Goal: Task Accomplishment & Management: Use online tool/utility

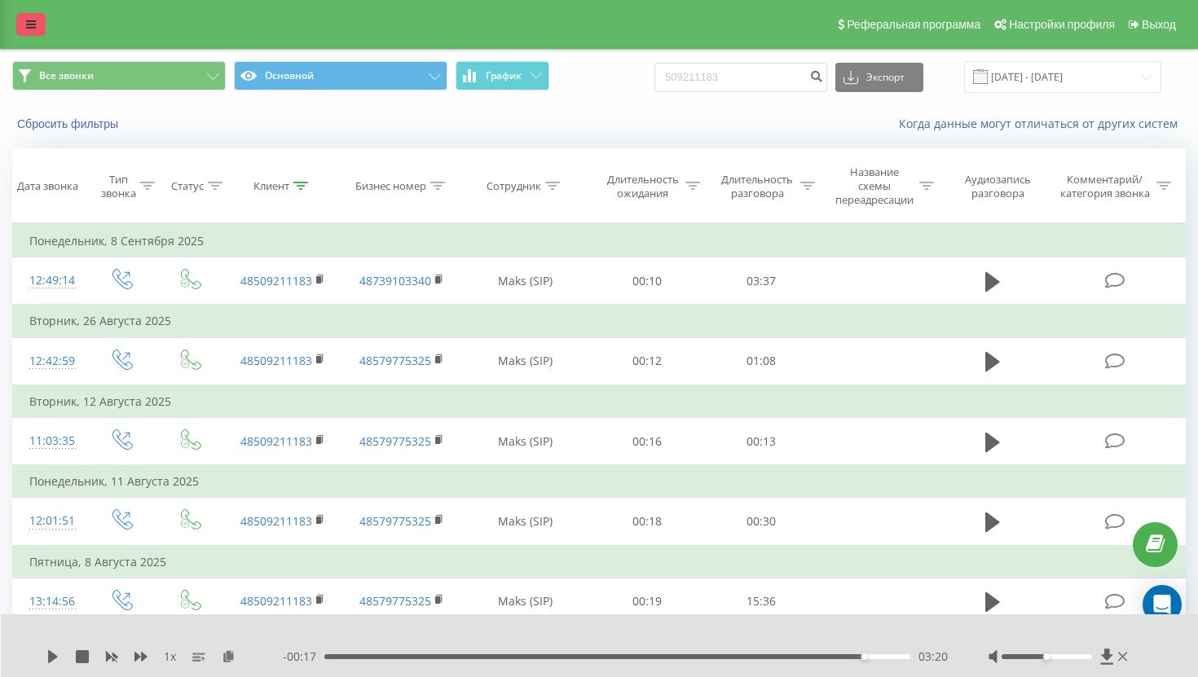
click at [22, 33] on link at bounding box center [30, 24] width 29 height 23
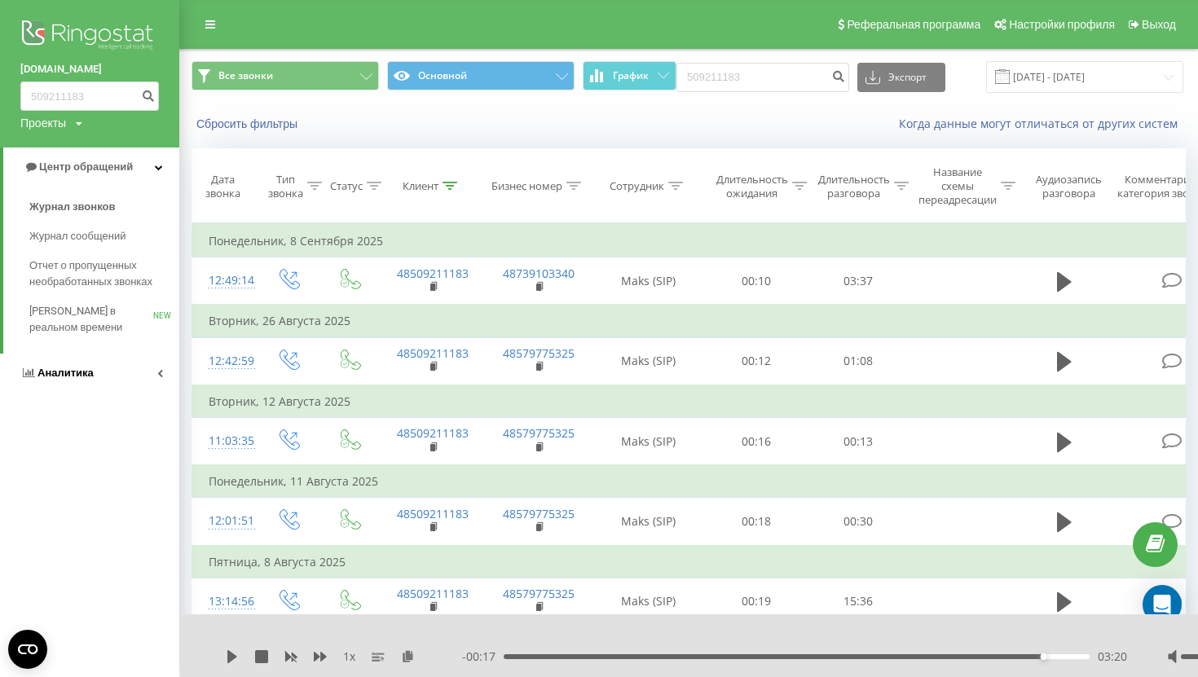
click at [35, 369] on span "Аналитика" at bounding box center [56, 373] width 73 height 16
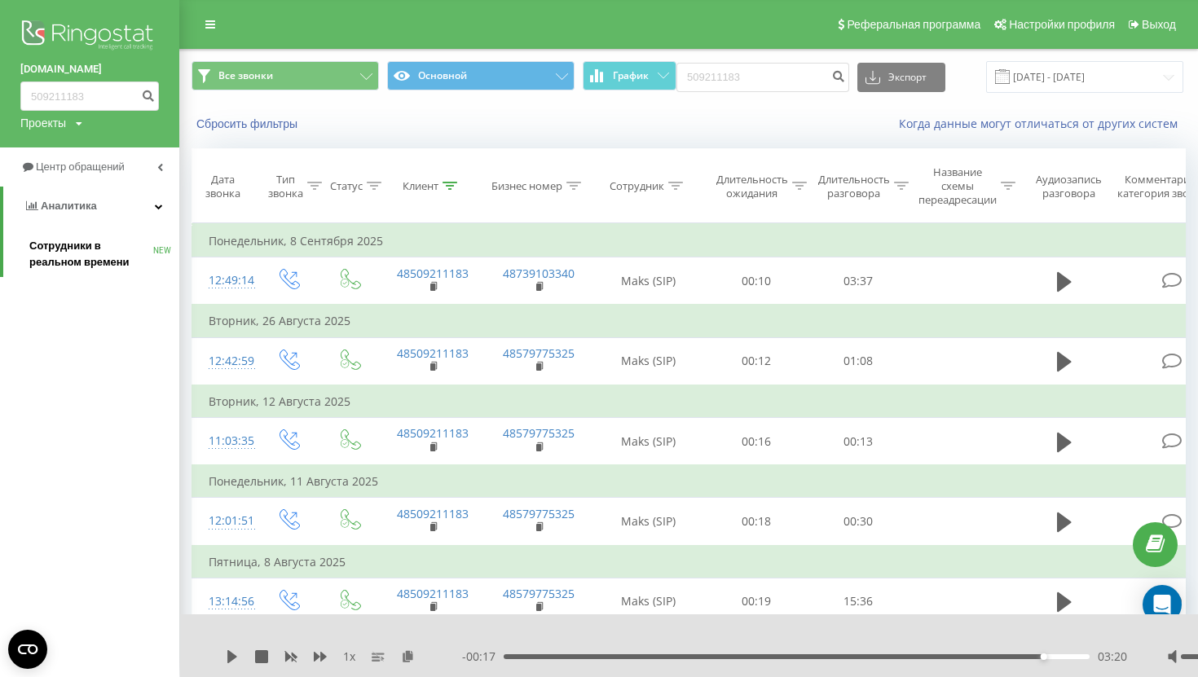
click at [91, 263] on span "Сотрудники в реальном времени" at bounding box center [91, 254] width 124 height 33
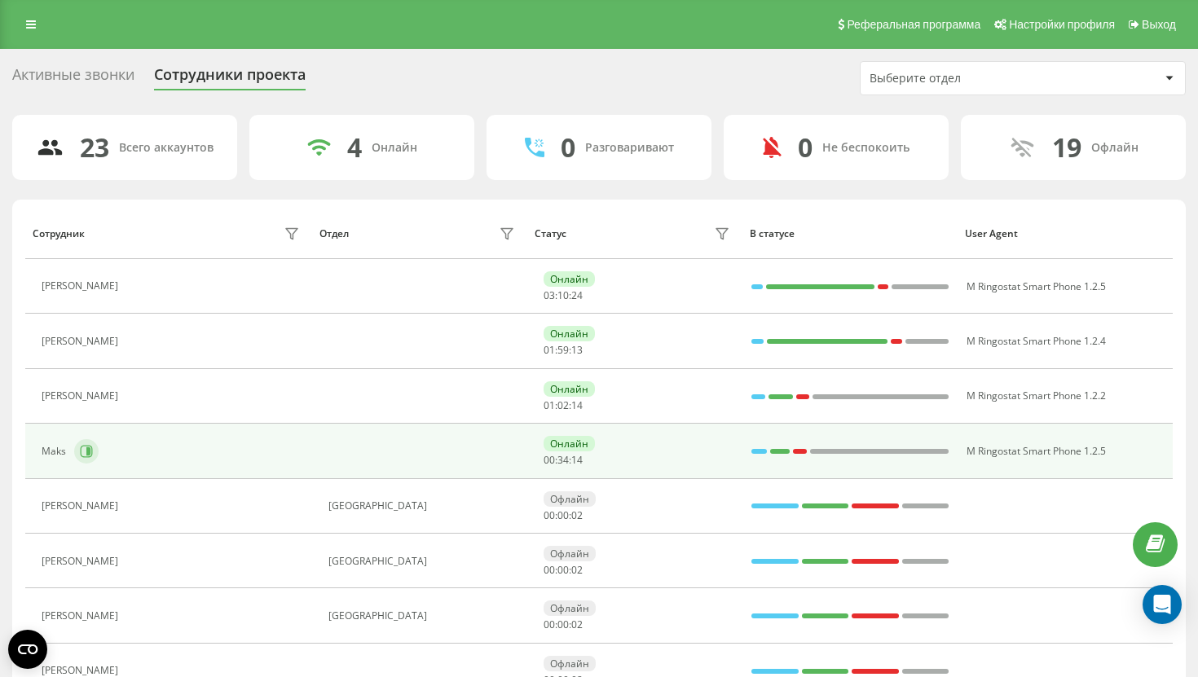
click at [90, 447] on icon at bounding box center [86, 451] width 13 height 13
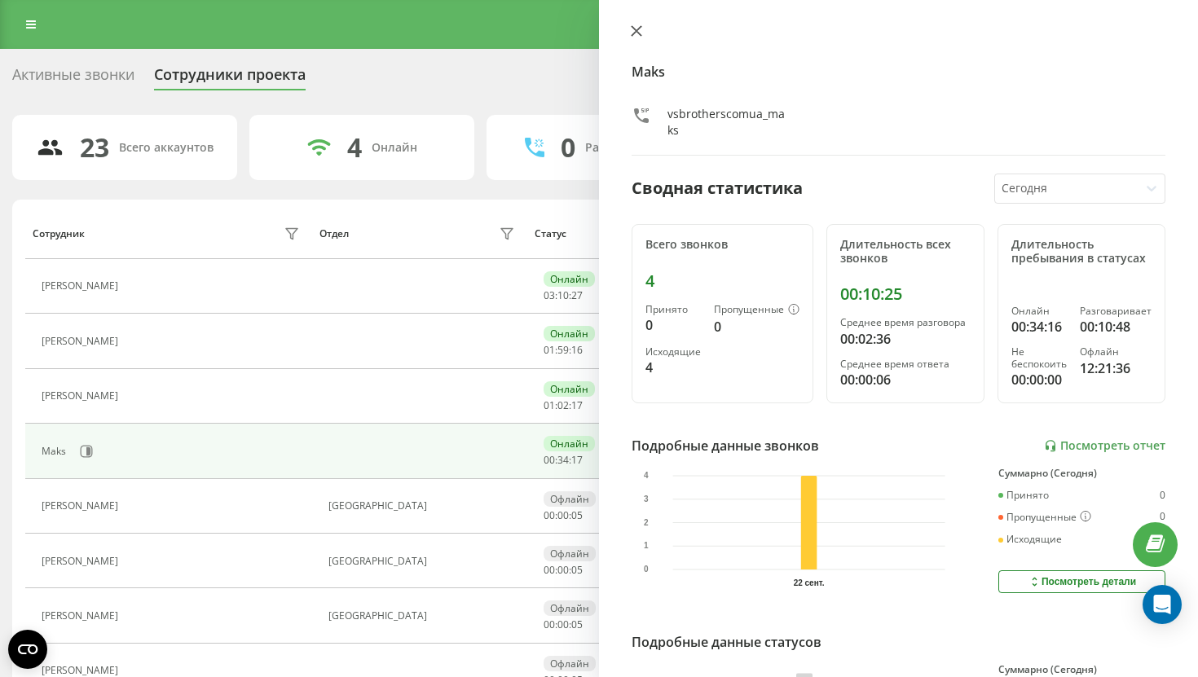
click at [634, 34] on icon at bounding box center [637, 31] width 10 height 10
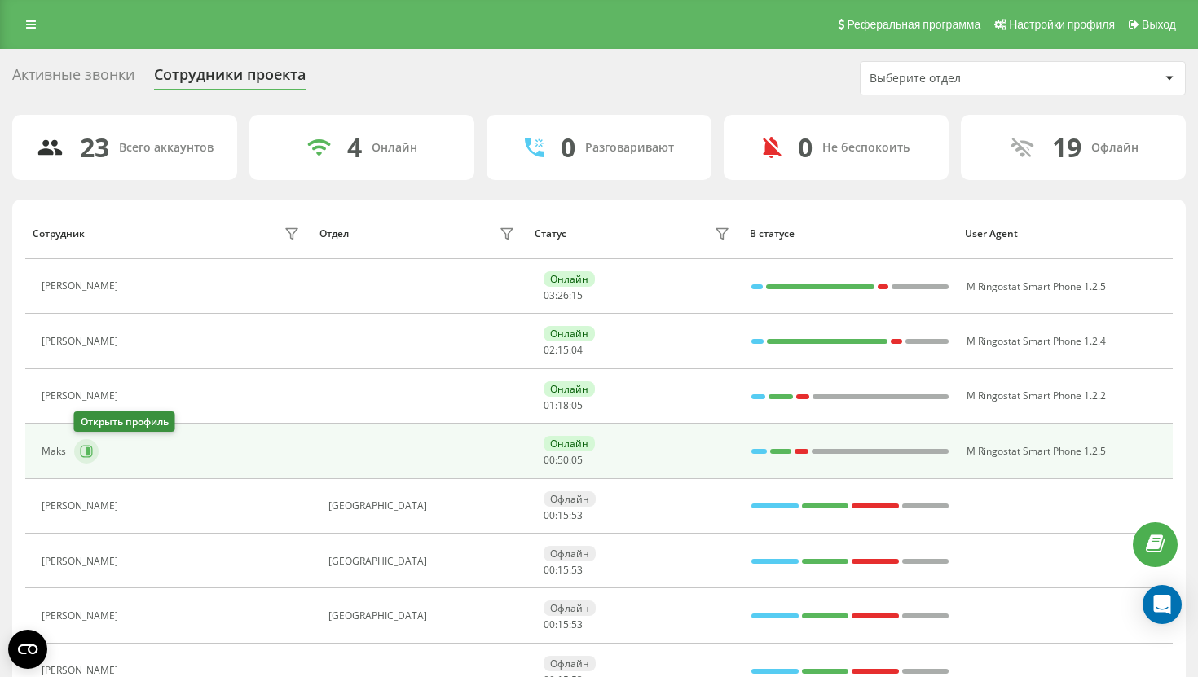
click at [77, 448] on button at bounding box center [86, 451] width 24 height 24
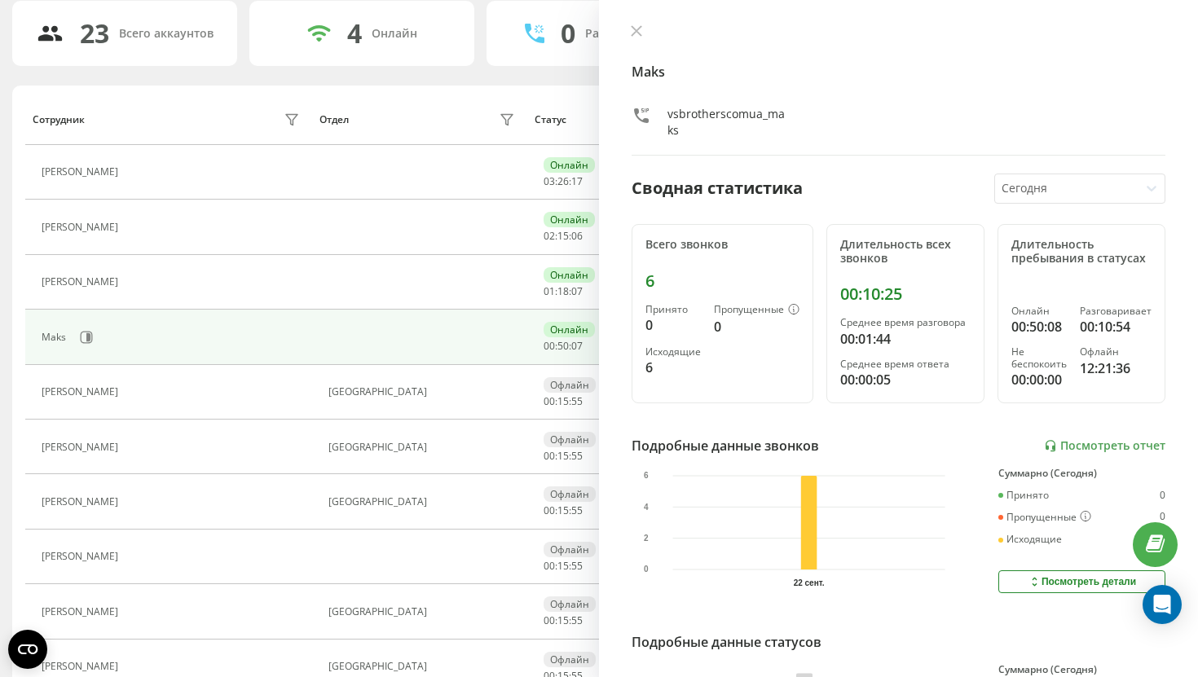
scroll to position [136, 0]
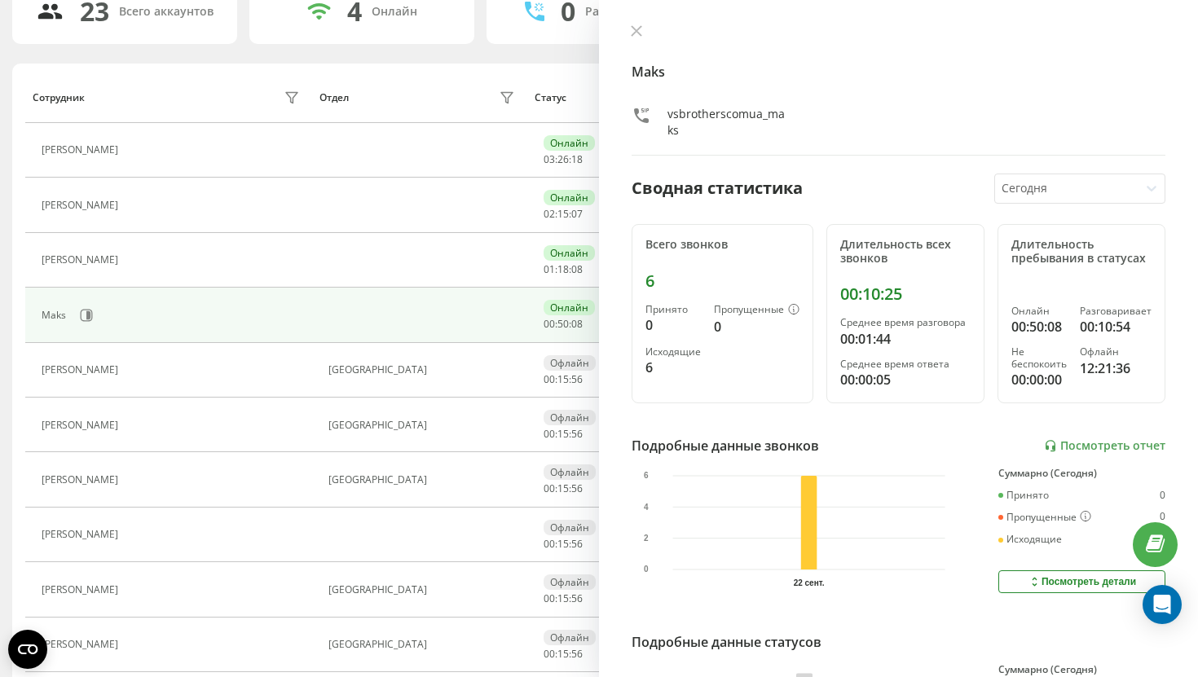
click at [635, 40] on div "Maks vsbrotherscomua_maks" at bounding box center [899, 89] width 534 height 131
click at [638, 34] on icon at bounding box center [636, 30] width 11 height 11
